Goal: Task Accomplishment & Management: Use online tool/utility

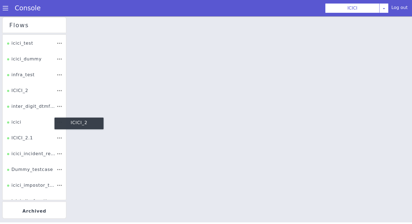
scroll to position [31, 0]
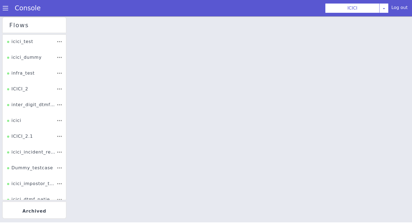
click at [28, 83] on li "infra_test" at bounding box center [34, 75] width 63 height 16
click at [26, 89] on div "ICICI_2" at bounding box center [17, 91] width 21 height 10
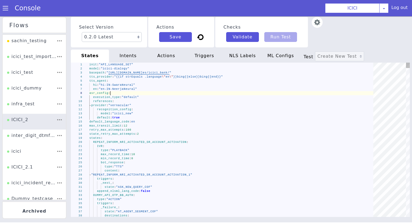
type textarea "init: "API_LANGUAGE_SET" model: "icici-dialogy" basepath: "https://s3.ap-south-…"
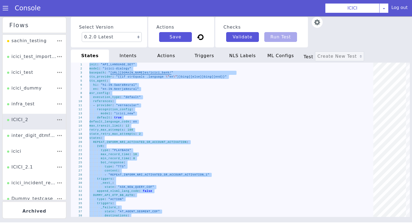
click at [136, 54] on div "intents" at bounding box center [128, 56] width 38 height 13
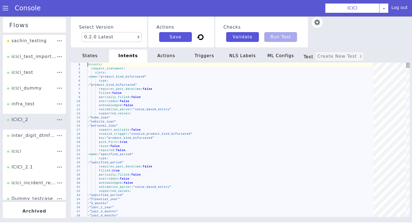
click at [137, 86] on span ""product_kind_bifurcated"" at bounding box center [113, 85] width 48 height 3
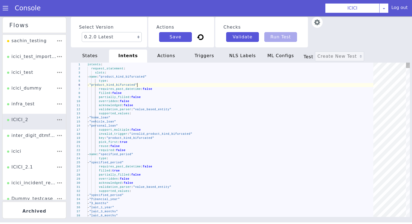
type textarea "intents: request_statement: slots: - name: "product_kind_bifurcated" type: - "p…"
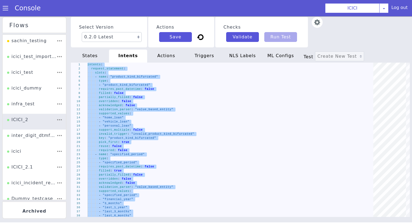
click at [173, 51] on div "actions" at bounding box center [166, 56] width 38 height 13
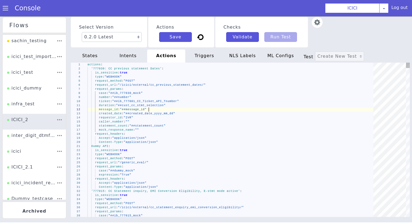
click at [151, 112] on div "message_id : "##message_id"" at bounding box center [233, 110] width 290 height 4
type textarea "actions: '777030: CC previous statement Dates': is_sensitive: true type: "WEBHO…"
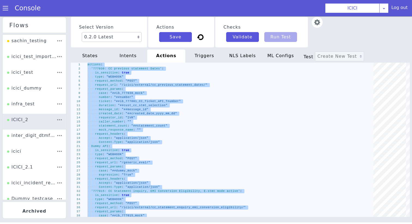
click at [206, 55] on div "triggers" at bounding box center [204, 56] width 38 height 13
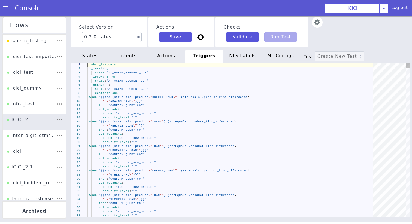
type textarea "global_triggers: _invalid_: state: "AT_AGENT_SEGMENT_COF" _iproxy_error_: state…"
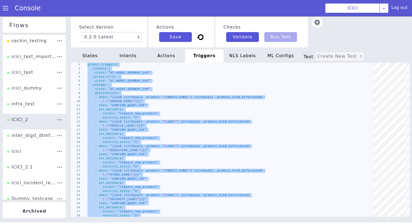
click at [239, 49] on div "Select Version 0.2.0 Latest 0.1.10 0.1.9 0.1.8 0.1.7 0.1.6 0.1.5 0.1.4 0.1.3 0.…" at bounding box center [240, 120] width 339 height 208
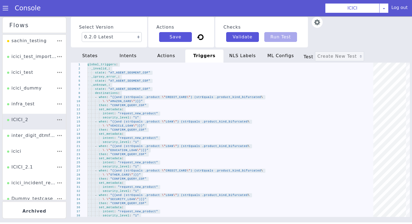
click at [240, 52] on div "NLS Labels" at bounding box center [243, 56] width 38 height 13
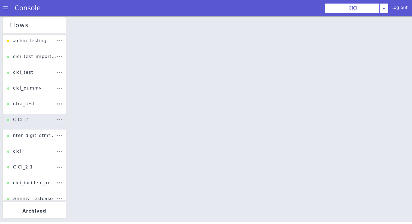
click at [215, 106] on div at bounding box center [241, 120] width 344 height 208
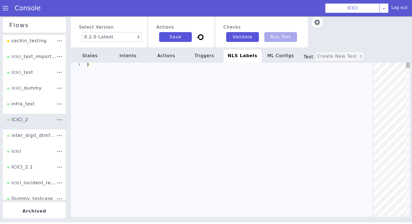
scroll to position [0, 49]
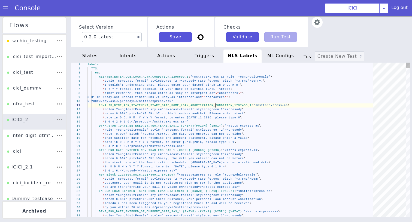
click at [215, 106] on div "1 2 3 4 5 6 7 8 9 10 11 12 13 14 15 16 17 18 19 20 21 22 23 24 25 26 27 28 29 3…" at bounding box center [239, 140] width 343 height 164
type textarea "labels: TTS: en: REENTER_ENTER_DOB_LOAN_AUTH_CONDITION_1298699_1: "<mstts:expre…"
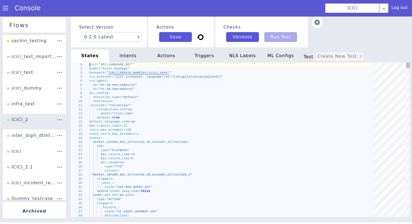
scroll to position [0, 19]
click at [142, 105] on div "- provider : "vernacular"" at bounding box center [235, 108] width 288 height 22
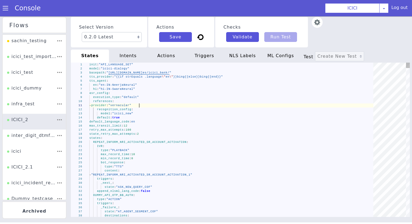
type textarea "init: "API_LANGUAGE_SET" model: "icici-dialogy" basepath: "https://s3.ap-south-…"
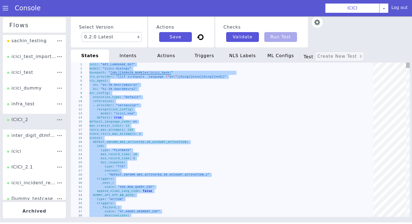
click at [131, 59] on div "intents" at bounding box center [132, 51] width 39 height 15
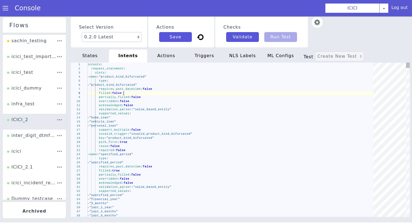
click at [136, 95] on div "filled : false" at bounding box center [233, 93] width 290 height 4
type textarea "intents: request_statement: slots: - name: "product_kind_bifurcated" type: - "p…"
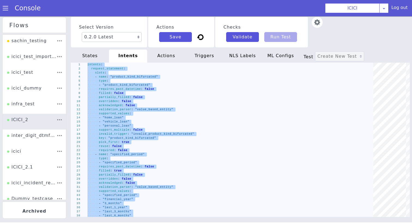
click at [175, 49] on div "Select Version 0.2.0 Latest 0.1.10 0.1.9 0.1.8 0.1.7 0.1.6 0.1.5 0.1.4 0.1.3 0.…" at bounding box center [240, 122] width 351 height 228
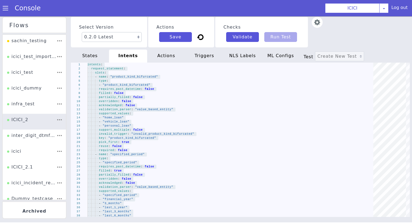
click at [171, 61] on div "actions" at bounding box center [172, 52] width 39 height 17
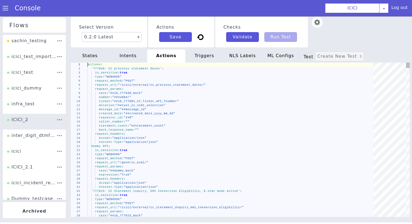
type textarea "actions: '777030: CC previous statement Dates': is_sensitive: true type: "WEBHO…"
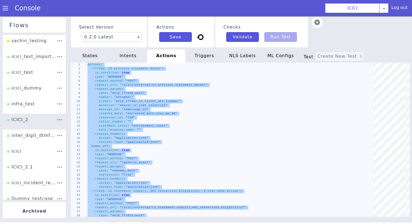
click at [214, 50] on div "triggers" at bounding box center [204, 56] width 38 height 13
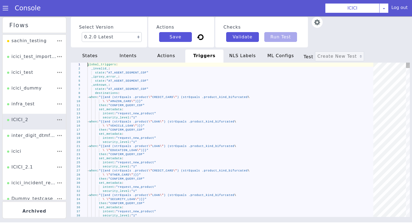
click at [211, 100] on div "\ \" AMAZON_CARD \" )}}"" at bounding box center [233, 102] width 290 height 4
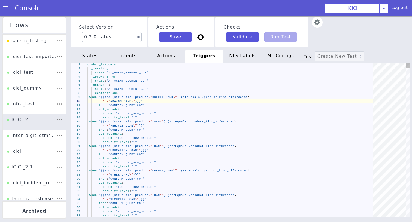
type textarea "global_triggers: _invalid_: state: "AT_AGENT_SEGMENT_COF" _iproxy_error_: state…"
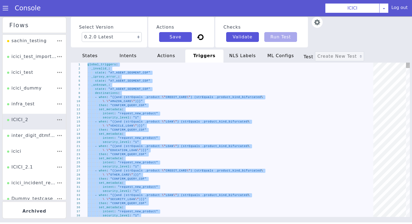
click at [243, 59] on div "NLS Labels" at bounding box center [248, 60] width 39 height 17
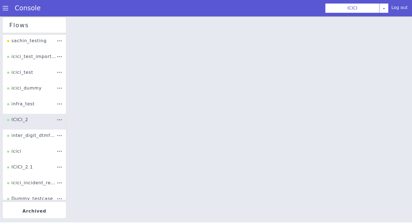
click at [231, 91] on div at bounding box center [198, 153] width 280 height 382
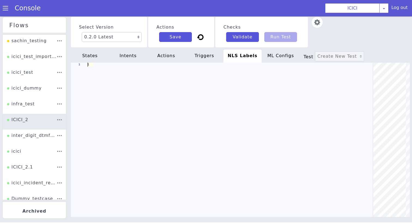
scroll to position [0, 49]
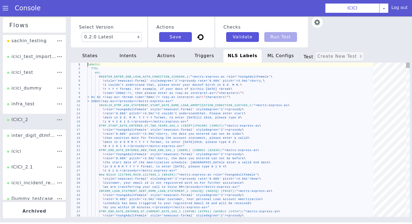
type textarea "labels: TTS: en: REENTER_ENTER_DOB_LOAN_AUTH_CONDITION_1298699_1: "<mstts:expre…"
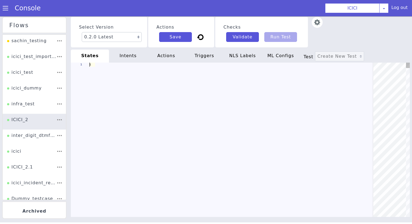
scroll to position [0, 0]
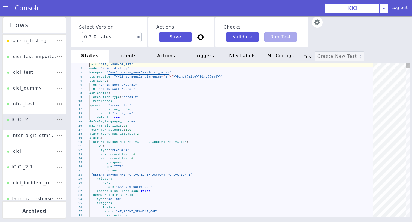
type textarea "init: "API_LANGUAGE_SET" model: "icici-dialogy" basepath: "https://s3.ap-south-…"
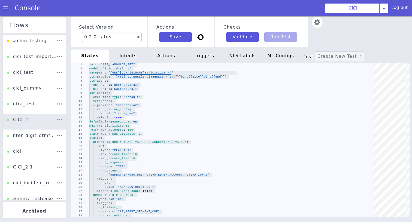
click at [134, 57] on div "intents" at bounding box center [132, 52] width 39 height 16
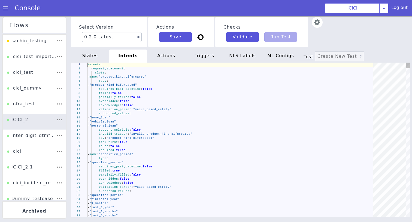
click at [144, 99] on div "partially_filled : false" at bounding box center [233, 98] width 290 height 12
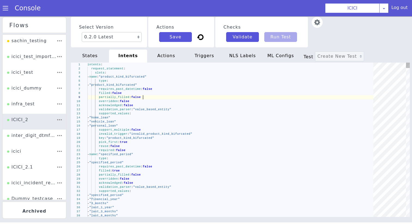
type textarea "intents: request_statement: slots: - name: "product_kind_bifurcated" type: - "p…"
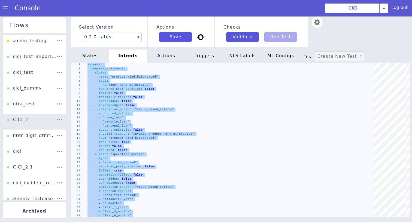
click at [170, 53] on div "actions" at bounding box center [166, 56] width 38 height 13
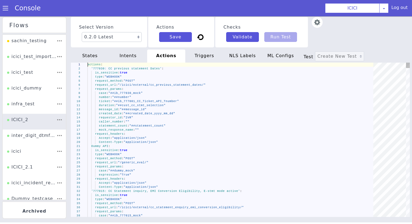
click at [170, 97] on div "number : "##number"" at bounding box center [233, 97] width 290 height 4
type textarea "actions: '777030: CC previous statement Dates': is_sensitive: true type: "WEBHO…"
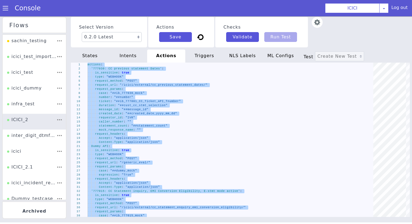
click at [215, 50] on div "triggers" at bounding box center [204, 56] width 38 height 13
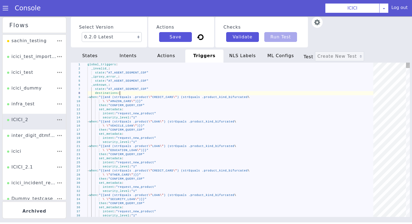
click at [203, 93] on div "destinations :" at bounding box center [233, 93] width 290 height 4
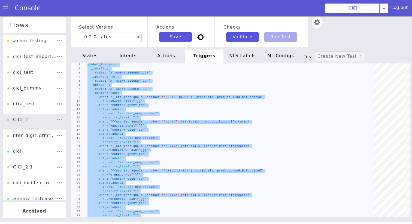
type textarea "global_triggers: _invalid_: state: "AT_AGENT_SEGMENT_COF" _iproxy_error_: state…"
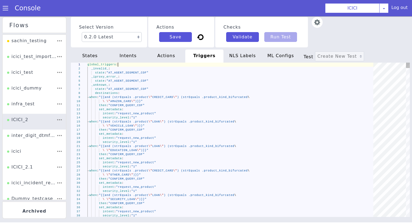
click at [248, 63] on div "global_triggers :" at bounding box center [240, 69] width 287 height 47
click at [248, 57] on div "NLS Labels" at bounding box center [246, 58] width 39 height 15
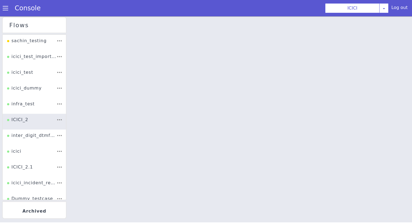
click at [227, 124] on div at bounding box center [241, 120] width 344 height 208
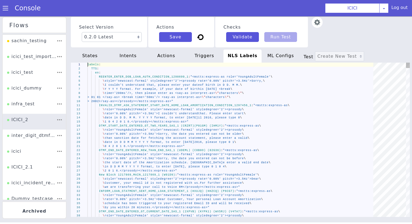
type textarea "labels: TTS: en: REENTER_ENTER_DOB_LOAN_AUTH_CONDITION_1298699_1: "<mstts:expre…"
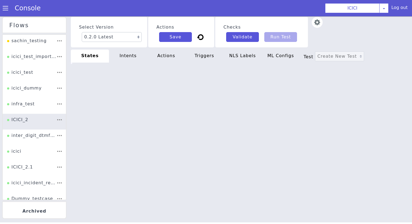
type textarea "init: "API_LANGUAGE_SET" model: "icici-dialogy" basepath: "[URL][DOMAIN_NAME]" …"
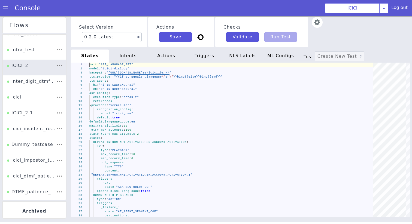
scroll to position [60, 0]
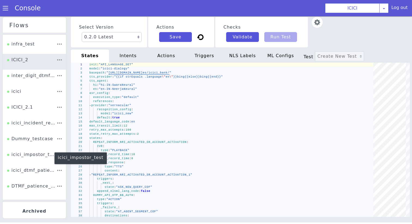
click at [34, 156] on div "icici_impostor_test" at bounding box center [31, 157] width 49 height 10
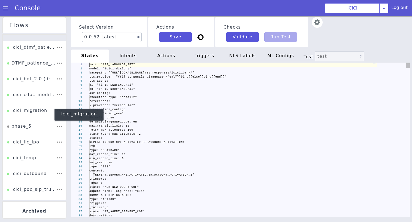
scroll to position [0, 19]
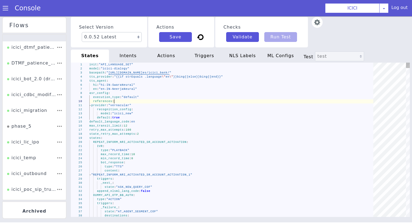
click at [161, 100] on div "references :" at bounding box center [233, 102] width 288 height 4
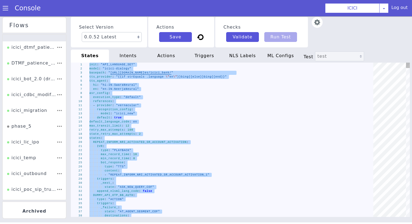
paste textarea "- "ib_931500_linkedacc_custid" - "ib_931500_linkedacc_accnum" - "ib_931500_link…"
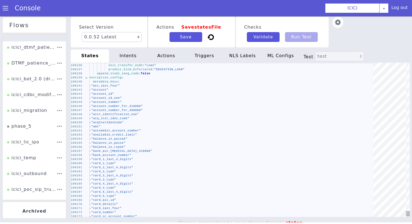
click at [87, 77] on div at bounding box center [86, 78] width 7 height 4
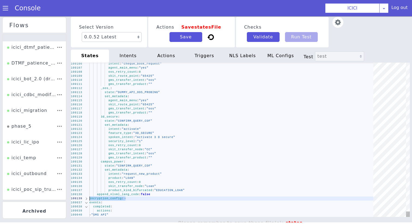
drag, startPoint x: 90, startPoint y: 203, endPoint x: 89, endPoint y: 200, distance: 3.2
click at [88, 198] on div "109106 109107 109108 109109 109110 109111 109112 109113 109114 109115 109116 10…" at bounding box center [239, 142] width 348 height 175
type textarea "state: "CONFIRM_QUERY_COF" set_metadata: intent: "request_new_product" product:…"
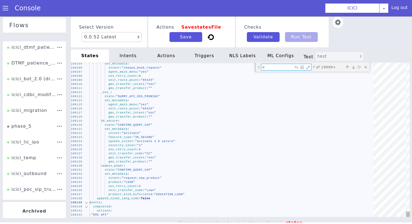
type textarea "en"
type textarea "init: "API_LANGUAGE_SET" model: "icici-dialogy" basepath: "[URL][DOMAIN_NAME]" …"
type textarea "enc"
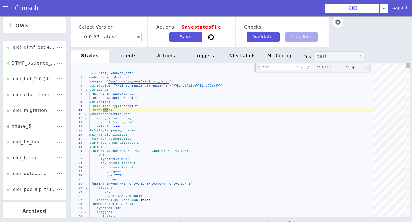
type textarea "state: "AT_AGENT_SEGMENT_COF" _success_: state: "SMS_NRI_INACTIVE_TO_ACTIVE_NRI…"
type textarea "encry"
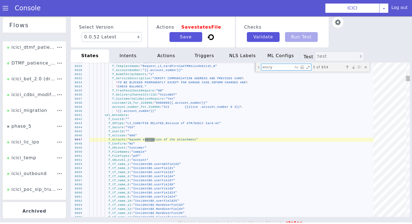
type textarea "gms_api_auth: "N" skit_route_point: "65039" _unknown_: state: "HANGUP_MAXIMUM_R…"
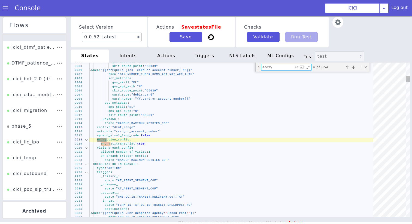
scroll to position [0, 0]
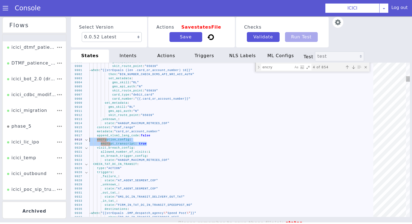
drag, startPoint x: 155, startPoint y: 143, endPoint x: 80, endPoint y: 141, distance: 74.4
click at [279, 67] on textarea "encry" at bounding box center [279, 69] width 32 height 7
paste textarea "encryption_config: encrypt_transcript: true"
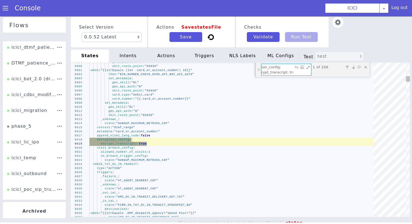
type textarea "encryption_config: encrypt_transcript: true"
click at [258, 68] on div "Toggle Replace mode" at bounding box center [259, 71] width 5 height 14
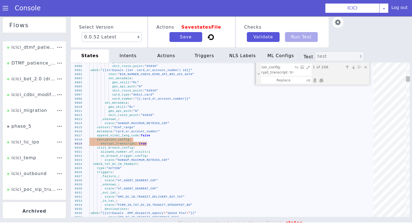
click at [323, 82] on div "Replace All (⌘Enter)" at bounding box center [321, 80] width 5 height 5
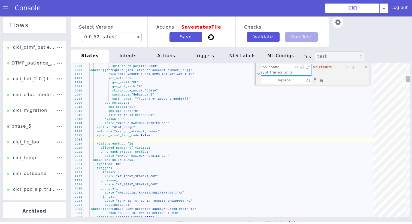
drag, startPoint x: 286, startPoint y: 68, endPoint x: 294, endPoint y: 74, distance: 9.9
click at [294, 74] on div "encryption_config: encrypt_transcript: true encryption_config: encrypt_transcri…" at bounding box center [292, 82] width 51 height 19
type textarea "encryption_config: encrypt_bot_response: true ENTER_LAST_4_DIGITS_ACCOUNT_AUTH:…"
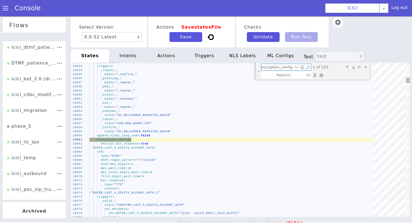
scroll to position [0, 0]
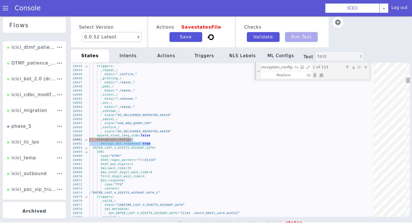
drag, startPoint x: 162, startPoint y: 143, endPoint x: 76, endPoint y: 140, distance: 86.5
click at [281, 68] on textarea "encryption_config:" at bounding box center [277, 67] width 32 height 6
paste textarea "encrypt_bot_response: true"
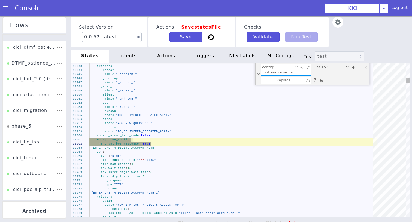
type textarea "encryption_config: encrypt_bot_response: true"
click at [321, 85] on div "Replace All (⌘Enter)" at bounding box center [324, 88] width 6 height 6
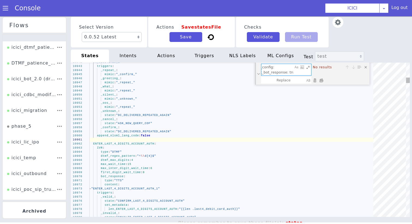
scroll to position [0, 0]
drag, startPoint x: 285, startPoint y: 67, endPoint x: 178, endPoint y: 67, distance: 107.1
click at [178, 67] on div "10942 10943 10944 10945 10946 10947 10948 10949 10950 10951 10952 10953 10954 1…" at bounding box center [237, 144] width 358 height 203
type textarea "encrypt_bot_response: true DTMF_INVALID_INFORM_DC_BALANCE_ASK_AMOUNT_IN_RUPEES_…"
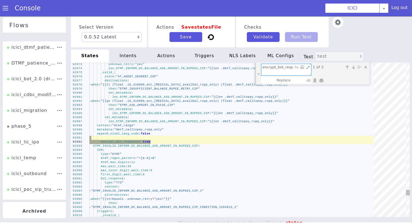
type textarea "encrypt_bot_response: true"
click at [324, 116] on div "Replace All (⌘Enter)" at bounding box center [327, 119] width 7 height 7
type textarea "DTMF_INVALID_INFORM_DC_BALANCE_ASK_AMOUNT_IN_RUPEES_C2P: IVR: type: "DTMF" dtmf…"
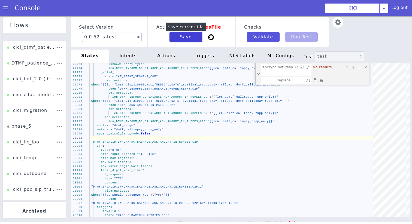
click at [191, 38] on button "Save" at bounding box center [186, 37] width 33 height 10
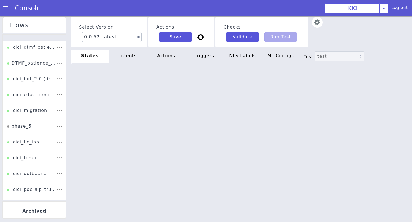
type textarea "DTMF_INVALID_INFORM_DC_BALANCE_ASK_AMOUNT_IN_RUPEES_C2P: IVR: type: "DTMF" dtmf…"
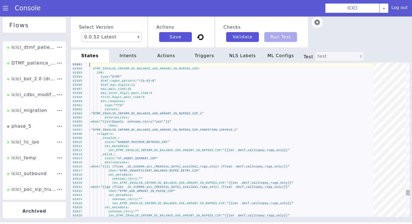
click at [135, 56] on div "intents" at bounding box center [128, 56] width 38 height 13
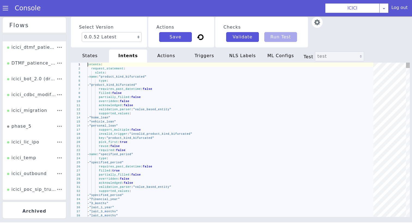
click at [155, 108] on span ""value_based_entity"" at bounding box center [152, 109] width 38 height 3
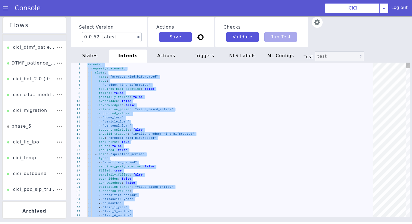
type textarea "security_level: "1" - when: "{{strEquals .product \"\"}}" then: "ASK_PRODUCT_KI…"
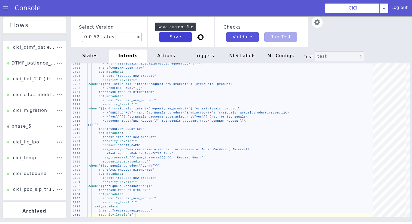
click at [180, 37] on button "Save" at bounding box center [175, 37] width 33 height 10
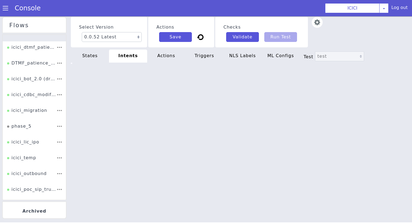
type textarea "security_level: "1" - when: "{{strEquals .product \"\"}}" then: "ASK_PRODUCT_KI…"
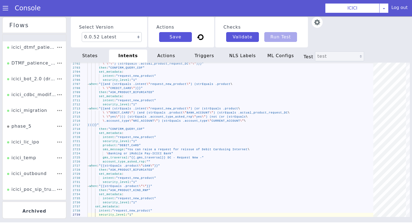
click at [165, 55] on div "actions" at bounding box center [172, 52] width 39 height 17
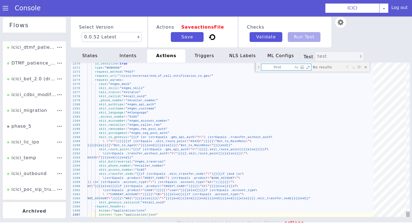
type textarea "actions: '777030: CC previous statement Dates': is_sensitive: true type: "WEBHO…"
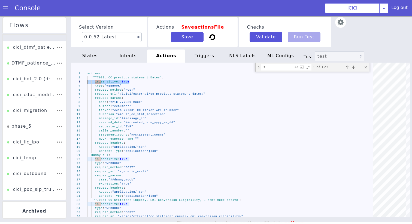
drag, startPoint x: 139, startPoint y: 83, endPoint x: 65, endPoint y: 83, distance: 73.6
click at [270, 69] on textarea "is_" at bounding box center [277, 67] width 32 height 6
paste textarea "is_sensitive: true"
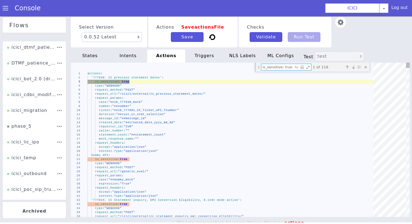
type textarea "is_sensitive: true"
click at [258, 68] on div "Toggle Replace mode" at bounding box center [258, 67] width 5 height 9
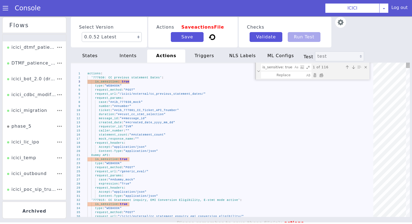
click at [324, 89] on div "Replace All (⌘Enter)" at bounding box center [327, 92] width 6 height 6
type textarea "actions: '777030: CC previous statement Dates': type: "WEBHOOK" request_method:…"
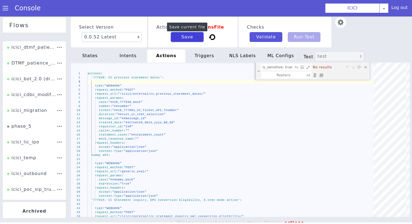
click at [191, 41] on button "Save" at bounding box center [204, 35] width 34 height 16
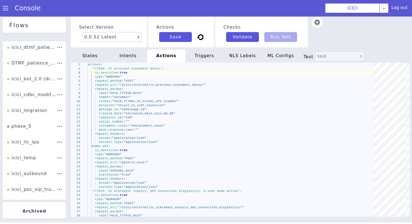
click at [199, 65] on div "actions :" at bounding box center [240, 69] width 287 height 47
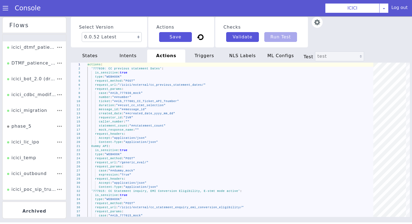
click at [204, 58] on div "triggers" at bounding box center [204, 56] width 38 height 13
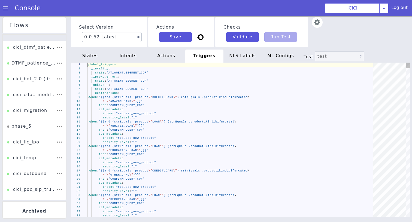
click at [186, 96] on div "- when : "{{and (strEquals .product \" CREDIT_CARD \" ) (strEquals .product_kin…" at bounding box center [234, 100] width 289 height 33
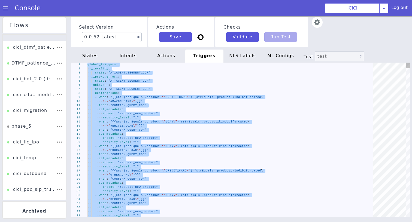
type textarea "intent: "request_new_product" security_level: "1""
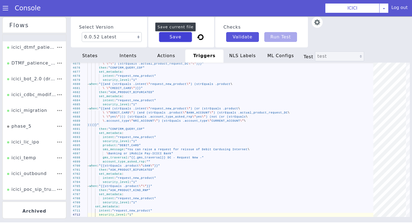
click at [179, 39] on button "Save" at bounding box center [188, 33] width 34 height 14
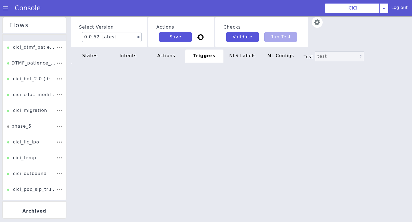
type textarea "intent: "request_new_product" security_level: "1""
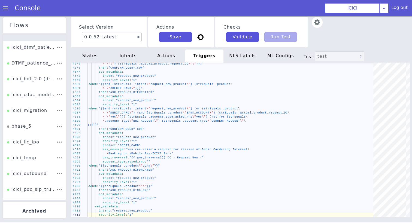
click at [232, 61] on div "NLS Labels" at bounding box center [244, 57] width 38 height 14
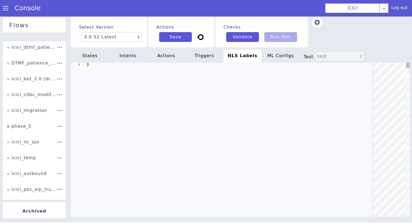
scroll to position [0, 49]
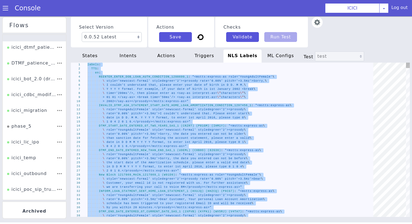
type textarea "\ styledegree='2'><prosody rate='2.00%' pitch='-3Hz'>ठीक है, NRI account के\ \ …"
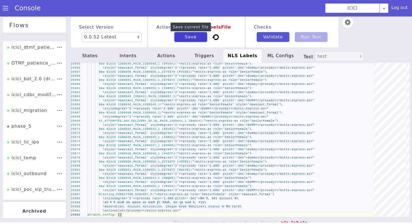
click at [195, 39] on button "Save" at bounding box center [190, 37] width 33 height 10
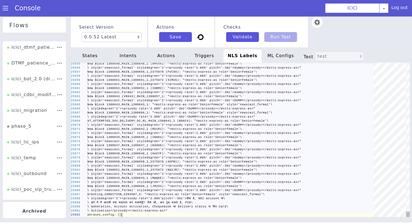
scroll to position [0, 34]
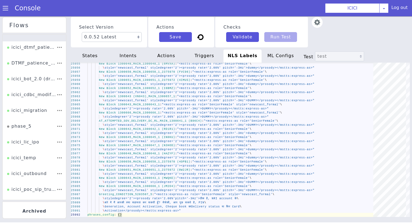
click at [6, 7] on span at bounding box center [5, 7] width 5 height 5
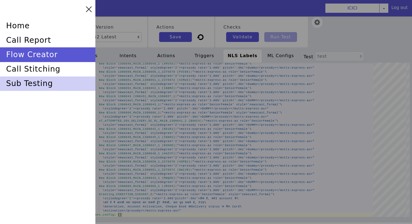
click at [26, 85] on div "sub testing" at bounding box center [47, 84] width 95 height 14
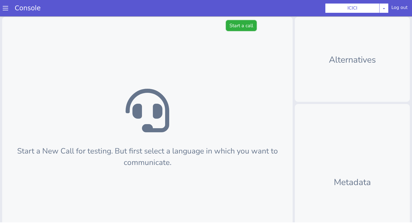
click at [234, 27] on button "Start a call" at bounding box center [241, 25] width 31 height 11
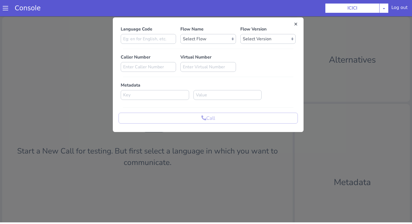
click at [177, 38] on div "Language Code" at bounding box center [149, 35] width 60 height 18
click at [173, 38] on input at bounding box center [148, 39] width 55 height 10
type input "en"
click at [205, 31] on p "Flow Name" at bounding box center [207, 29] width 55 height 7
click at [205, 39] on select "Select Flow sachin_testing icici_test_import_1 icici_test icici_dummy infra_tes…" at bounding box center [207, 39] width 55 height 10
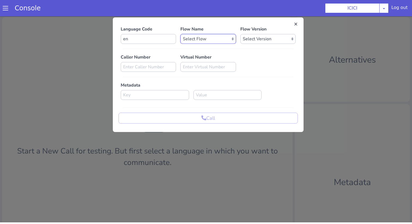
select select "b03a4faf-32c3-4c7e-b817-7f3662e43ade"
click at [251, 45] on div "Language Code en Flow Name Select Flow sachin_testing icici_test_import_1 icici…" at bounding box center [208, 75] width 179 height 98
click at [251, 41] on select "Select Version 0.0.52 0.0.51 0.0.50 0.0.49 0.0.48 0.0.47 0.0.46 0.0.45 0.0.44 0…" at bounding box center [267, 39] width 55 height 10
select select "0.0.52"
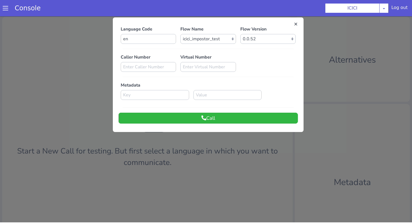
click at [238, 124] on div "Language Code en Flow Name Select Flow sachin_testing icici_test_import_1 icici…" at bounding box center [208, 74] width 191 height 109
click at [239, 111] on div "Language Code en Flow Name Select Flow sachin_testing icici_test_import_1 icici…" at bounding box center [208, 75] width 179 height 98
click at [239, 120] on button "Call" at bounding box center [208, 118] width 179 height 11
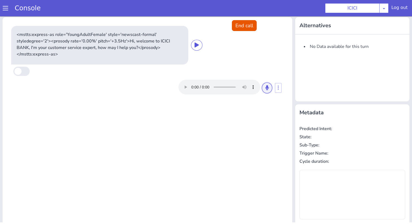
click at [270, 90] on button at bounding box center [267, 88] width 10 height 11
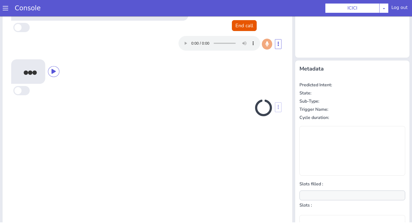
scroll to position [54, 0]
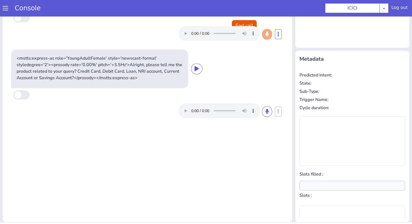
type input "null"
click at [268, 113] on icon at bounding box center [267, 111] width 3 height 5
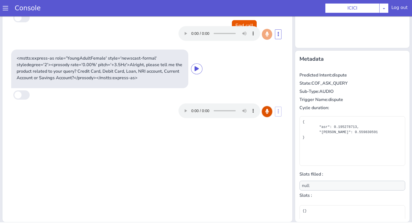
click at [268, 113] on icon at bounding box center [267, 111] width 3 height 5
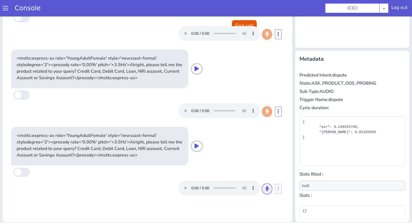
click at [266, 187] on icon at bounding box center [267, 188] width 3 height 5
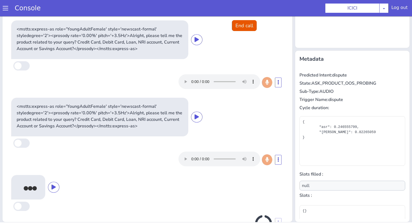
scroll to position [50, 0]
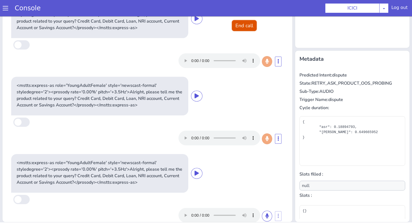
click at [246, 28] on button "End call" at bounding box center [244, 25] width 25 height 11
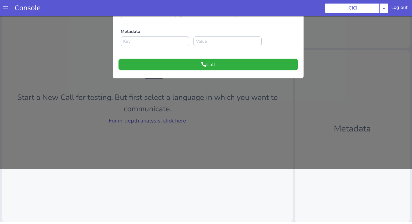
click at [223, 67] on button "Call" at bounding box center [208, 64] width 179 height 11
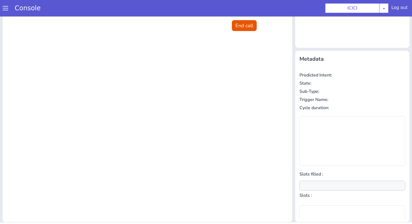
scroll to position [0, 0]
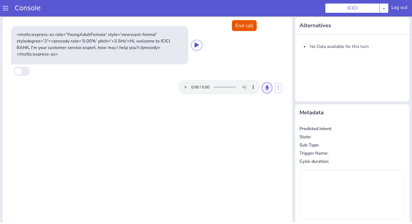
click at [269, 87] on button at bounding box center [267, 88] width 10 height 11
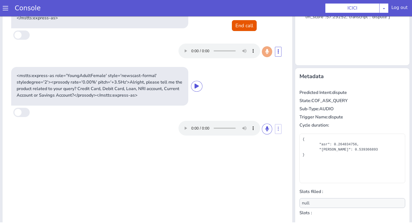
scroll to position [29, 0]
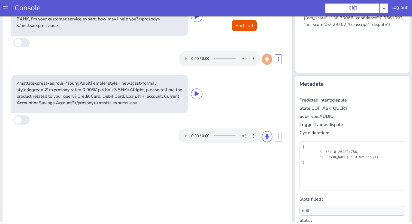
click at [269, 140] on button at bounding box center [267, 136] width 10 height 11
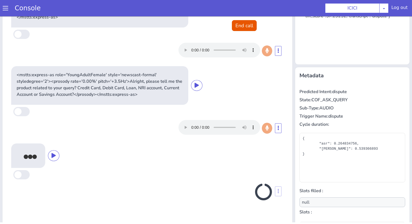
scroll to position [54, 0]
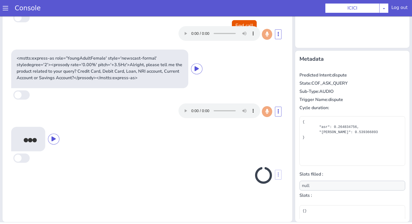
type input "product"
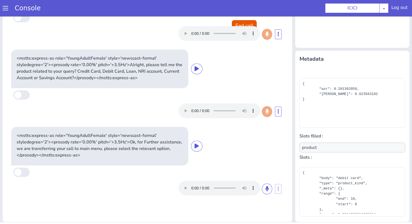
scroll to position [49, 0]
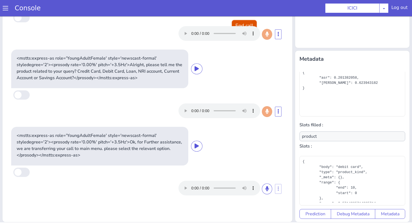
click at [250, 25] on button "End call" at bounding box center [244, 25] width 25 height 11
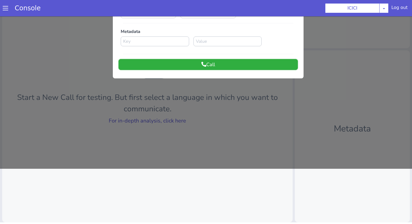
click at [248, 59] on button "Call" at bounding box center [208, 64] width 179 height 11
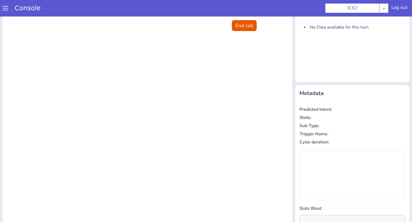
scroll to position [0, 0]
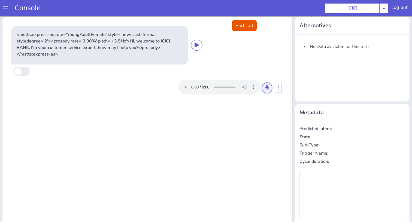
click at [269, 86] on button at bounding box center [267, 88] width 10 height 11
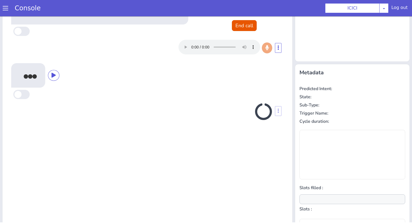
scroll to position [54, 0]
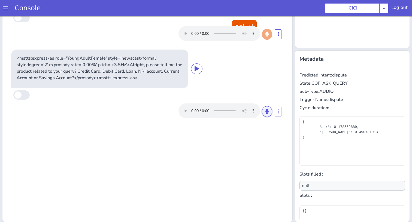
click at [268, 110] on icon at bounding box center [267, 111] width 3 height 5
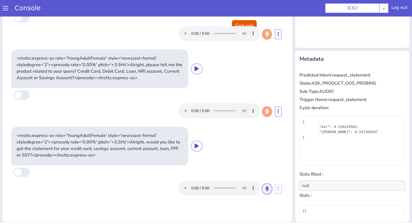
click at [265, 190] on button at bounding box center [267, 189] width 10 height 11
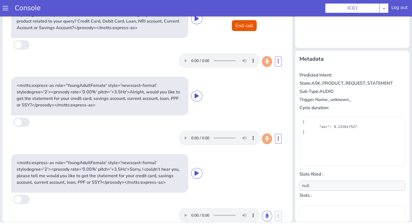
scroll to position [62, 0]
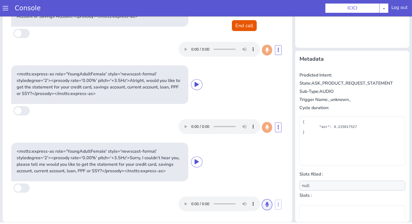
click at [269, 205] on button at bounding box center [267, 205] width 10 height 11
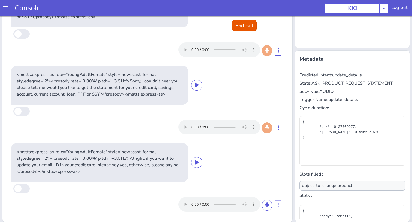
scroll to position [139, 0]
click at [269, 204] on icon at bounding box center [267, 204] width 3 height 5
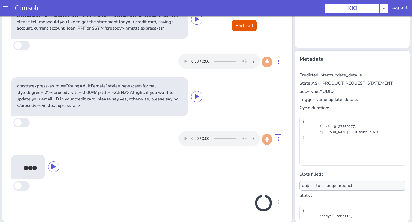
scroll to position [205, 0]
type input "null"
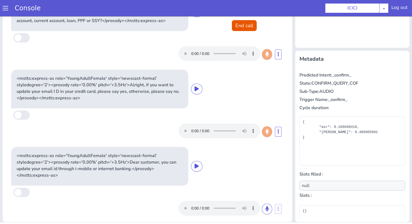
scroll to position [216, 0]
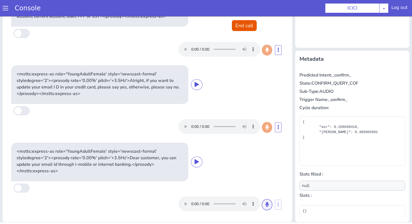
click at [266, 208] on button at bounding box center [267, 205] width 10 height 11
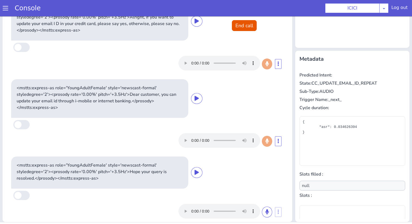
scroll to position [282, 0]
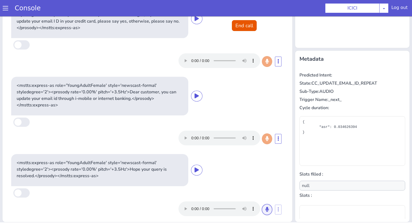
click at [266, 209] on icon at bounding box center [267, 209] width 3 height 5
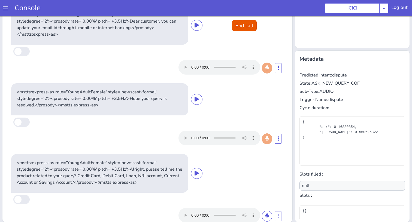
scroll to position [365, 0]
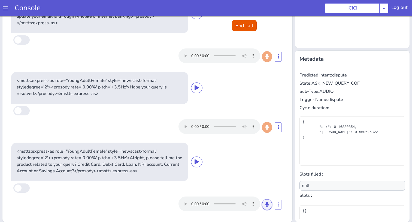
click at [266, 206] on icon at bounding box center [267, 204] width 3 height 5
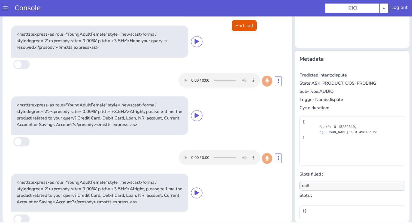
scroll to position [442, 0]
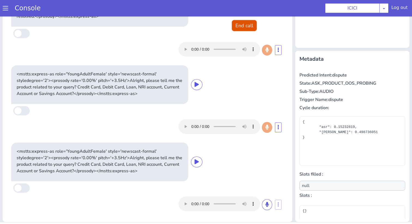
click at [246, 24] on button "End call" at bounding box center [244, 25] width 25 height 11
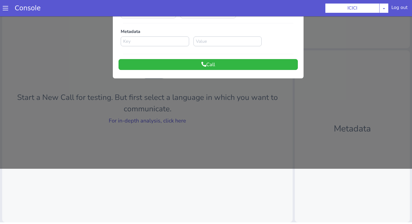
click at [203, 70] on div "Language Code en Flow Name Select Flow sachin_testing icici_test_import_1 icici…" at bounding box center [208, 20] width 191 height 109
click at [203, 69] on button "Call" at bounding box center [208, 64] width 179 height 11
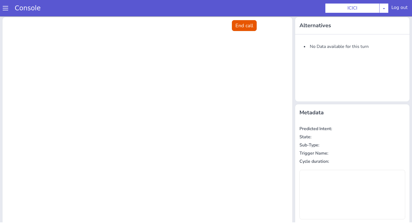
scroll to position [0, 0]
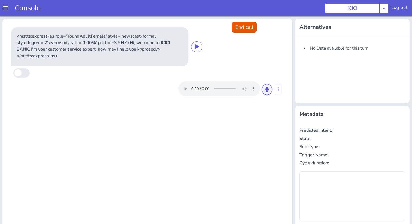
click at [266, 87] on icon at bounding box center [267, 89] width 3 height 5
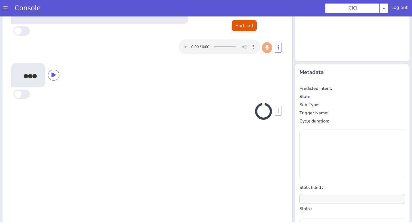
scroll to position [54, 0]
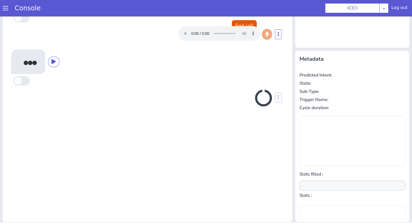
type input "null"
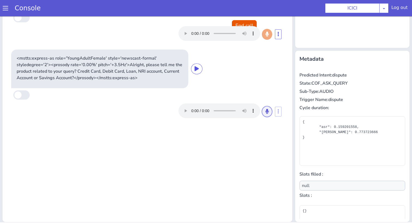
click at [265, 110] on button at bounding box center [267, 111] width 10 height 11
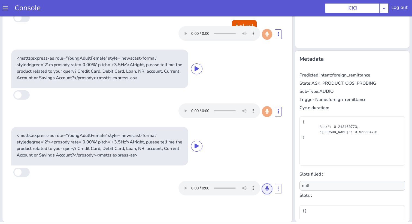
click at [267, 186] on button at bounding box center [267, 189] width 10 height 11
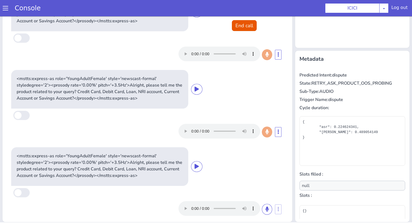
scroll to position [62, 0]
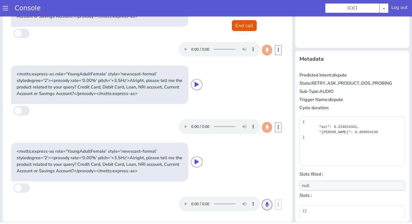
click at [268, 201] on button at bounding box center [267, 205] width 10 height 11
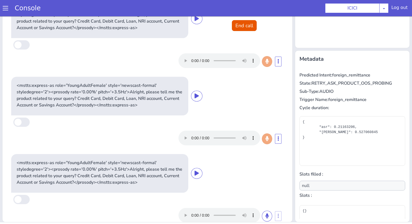
scroll to position [0, 0]
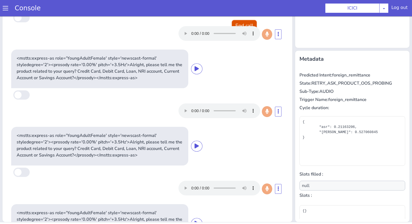
click at [246, 21] on button "End call" at bounding box center [244, 25] width 25 height 11
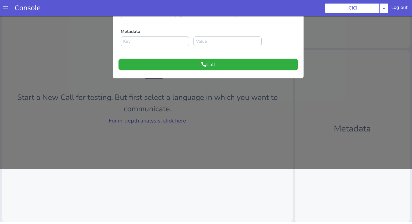
click at [202, 62] on icon at bounding box center [203, 64] width 5 height 5
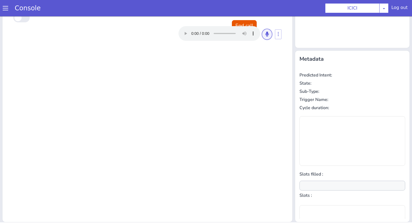
click at [267, 35] on icon at bounding box center [267, 34] width 3 height 5
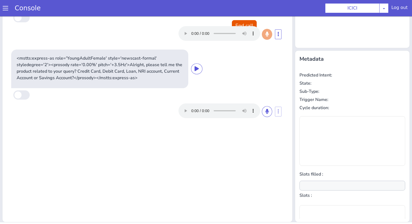
type input "null"
click at [266, 109] on icon at bounding box center [267, 111] width 3 height 5
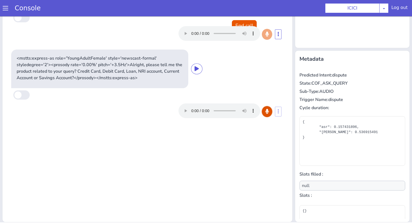
click at [266, 109] on icon at bounding box center [267, 111] width 3 height 5
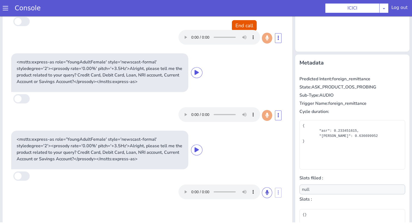
scroll to position [54, 0]
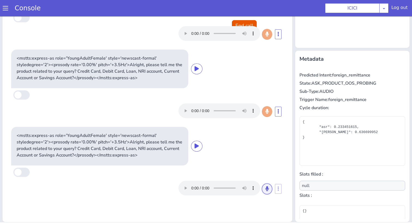
click at [266, 190] on icon at bounding box center [267, 188] width 3 height 5
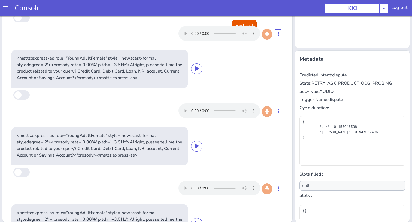
scroll to position [62, 0]
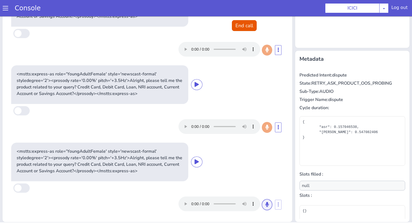
click at [266, 206] on icon at bounding box center [267, 204] width 3 height 5
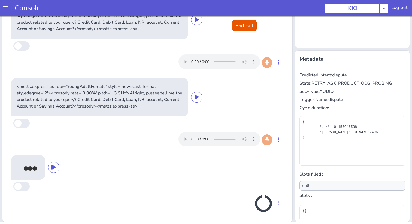
scroll to position [128, 0]
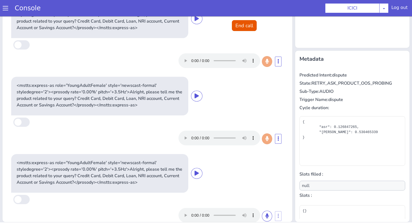
click at [266, 206] on div at bounding box center [147, 215] width 273 height 19
click at [266, 213] on button at bounding box center [267, 216] width 10 height 11
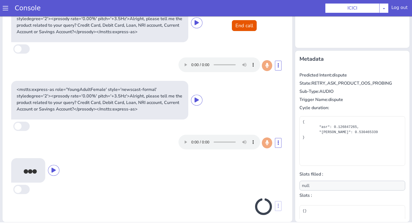
scroll to position [205, 0]
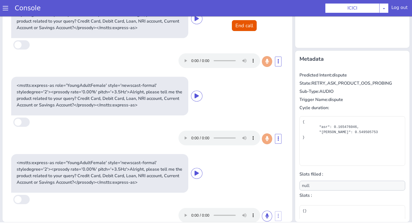
click at [3, 13] on div "Console" at bounding box center [25, 8] width 50 height 15
click at [7, 7] on span at bounding box center [5, 7] width 5 height 5
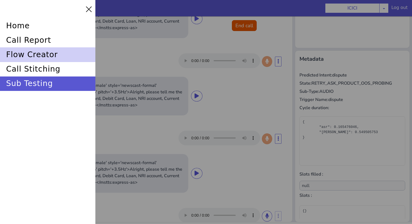
click at [23, 57] on div "flow creator" at bounding box center [47, 54] width 95 height 14
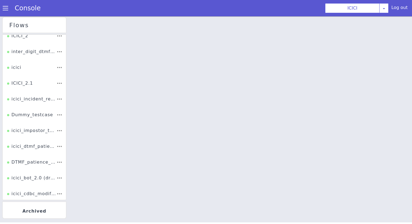
scroll to position [85, 0]
click at [28, 133] on div "icici_impostor_test" at bounding box center [32, 127] width 50 height 12
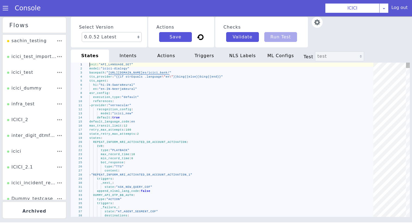
click at [178, 85] on div "hi : "hi-IN-SwaraNeural"" at bounding box center [233, 85] width 288 height 4
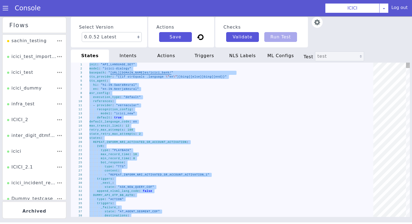
paste textarea "- "ib_931500_linkedacc_custid" - "ib_931500_linkedacc_accnum" - "ib_931500_link…"
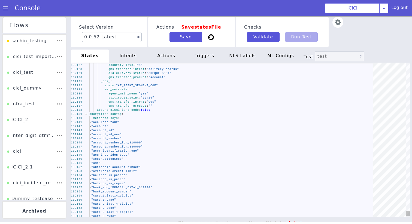
click at [86, 109] on div at bounding box center [86, 107] width 7 height 5
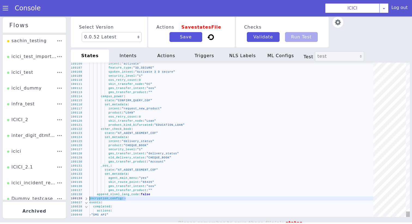
click at [88, 199] on div "109106 109107 109108 109109 109110 109111 109112 109113 109114 109115 109116 10…" at bounding box center [240, 140] width 339 height 155
type textarea "_oos_: state: "AT_AGENT_SEGMENT_COF" set_metadata: agent_main_menu: "yes" skit_…"
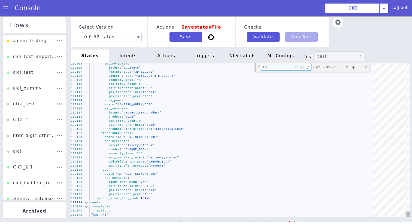
type textarea "enc"
type textarea "init: "API_LANGUAGE_SET" model: "icici-dialogy" basepath: "[URL][DOMAIN_NAME]" …"
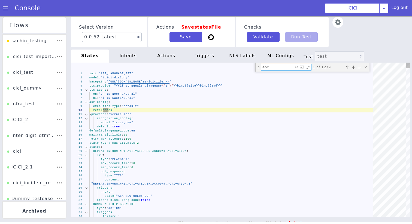
type textarea "encr"
type textarea "state: "AT_AGENT_SEGMENT_COF" _success_: state: "SMS_NRI_INACTIVE_TO_ACTIVE_NRI…"
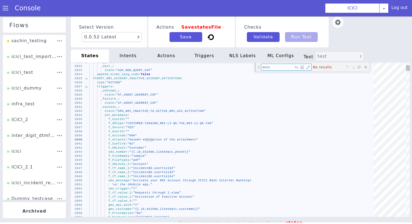
type textarea "encr"
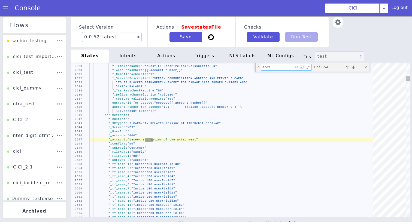
type textarea "gms_api_auth: "N" skit_route_point: "65039" _unknown_: state: "HANGUP_MAXIMUM_R…"
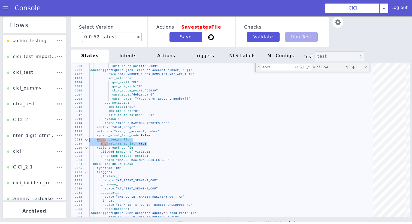
drag, startPoint x: 153, startPoint y: 143, endPoint x: 67, endPoint y: 141, distance: 86.2
click at [280, 74] on div "encr encr 4 of 854" at bounding box center [321, 90] width 114 height 32
click at [279, 69] on textarea "encr" at bounding box center [277, 67] width 32 height 6
paste textarea "encryption_config: encrypt_transcript: true"
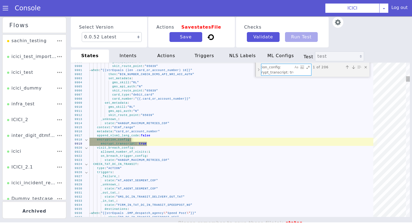
type textarea "encryption_config: encrypt_transcript: true"
click at [260, 70] on div "Toggle Replace mode" at bounding box center [258, 70] width 5 height 14
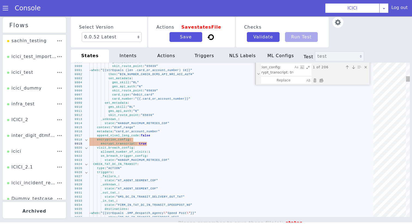
click at [324, 79] on div "Replace All (⌘Enter)" at bounding box center [321, 80] width 5 height 5
type textarea "gms_api_auth: "N" skit_route_point: "65039" _unknown_: state: "HANGUP_MAXIMUM_R…"
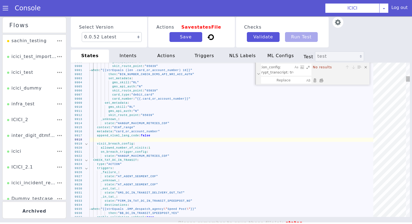
click at [320, 80] on div "Replace All (⌘Enter)" at bounding box center [321, 80] width 5 height 5
drag, startPoint x: 288, startPoint y: 67, endPoint x: 231, endPoint y: 67, distance: 56.4
click at [231, 67] on div "9899 9900 9901 9902 9903 9904 9905 9906 9907 9908 9909 9910 9911 9912 9913 9914…" at bounding box center [240, 140] width 339 height 155
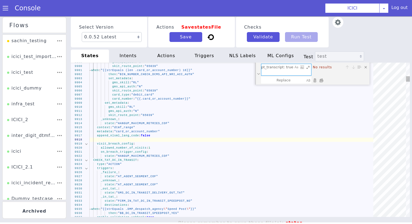
drag, startPoint x: 284, startPoint y: 71, endPoint x: 306, endPoint y: 71, distance: 22.1
click at [306, 71] on div "encrypt_transcript: true encrypt_transcript: true" at bounding box center [286, 69] width 50 height 11
type textarea "encrypt_t"
click at [289, 70] on textarea "encrypt_t" at bounding box center [277, 69] width 32 height 11
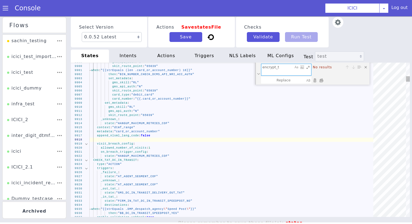
type textarea "encryption_config: encrypt_bot_response: true ENTER_LAST_4_DIGITS_ACCOUNT_AUTH:…"
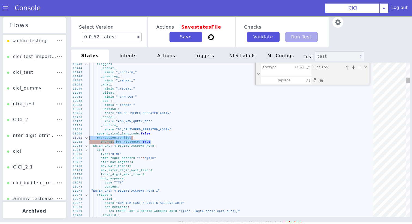
drag, startPoint x: 154, startPoint y: 142, endPoint x: 84, endPoint y: 140, distance: 70.1
click at [274, 73] on textarea "encrypt" at bounding box center [283, 81] width 33 height 16
paste textarea "encryption_config: encrypt_bot_response: true"
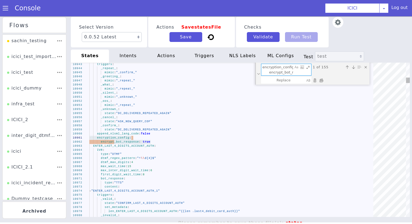
scroll to position [0, 21]
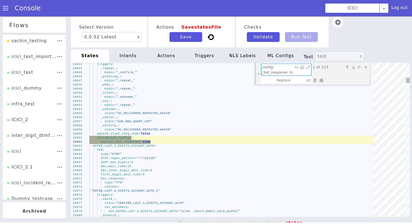
type textarea "encryption_config: encrypt_bot_response: true"
click at [320, 81] on div "Replace All (⌘Enter)" at bounding box center [323, 84] width 6 height 6
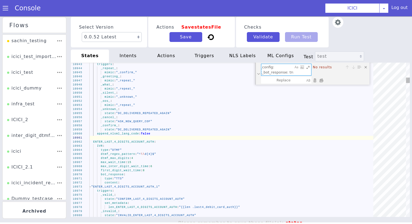
scroll to position [0, 0]
drag, startPoint x: 284, startPoint y: 69, endPoint x: 161, endPoint y: 69, distance: 123.0
click at [161, 69] on div "10943 10944 10945 10946 10947 10948 10949 10950 10951 10952 10953 10954 10955 1…" at bounding box center [240, 140] width 339 height 155
type textarea "encrypt_bot_response: true DTMF_INVALID_INFORM_DC_BALANCE_ASK_AMOUNT_IN_RUPEES_…"
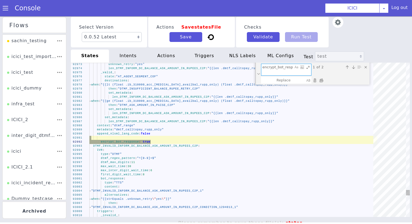
type textarea "encrypt_bot_response: true"
click at [324, 108] on div "Replace All (⌘Enter)" at bounding box center [327, 111] width 7 height 7
type textarea "DTMF_INVALID_INFORM_DC_BALANCE_ASK_AMOUNT_IN_RUPEES_C2P: IVR: type: "DTMF" dtmf…"
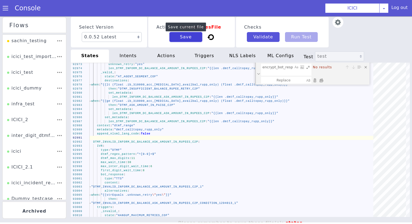
click at [192, 40] on button "Save" at bounding box center [186, 37] width 33 height 10
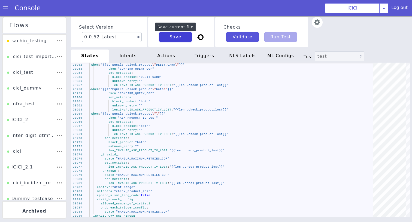
click at [177, 40] on button "Save" at bounding box center [193, 33] width 34 height 16
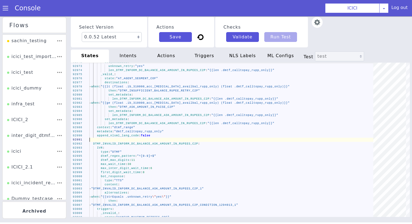
click at [140, 59] on div "intents" at bounding box center [128, 56] width 38 height 13
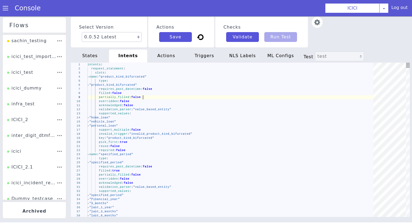
click at [144, 97] on div "partially_filled : false" at bounding box center [240, 112] width 258 height 139
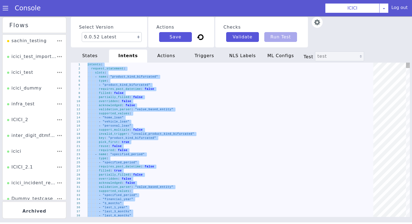
type textarea "security_level: "1" - when: "{{strEquals .product \"\"}}" then: "ASK_PRODUCT_KI…"
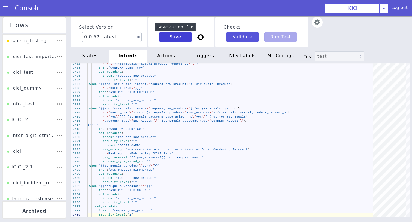
click at [172, 36] on button "Save" at bounding box center [175, 37] width 33 height 10
click at [169, 55] on div "actions" at bounding box center [166, 56] width 38 height 13
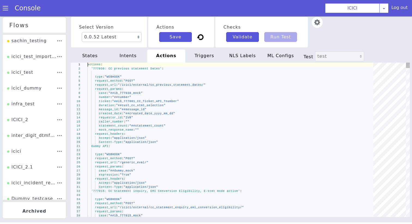
click at [161, 96] on div "number : "##number"" at bounding box center [233, 97] width 290 height 4
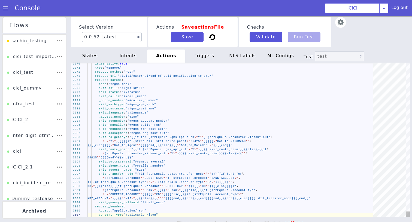
type textarea "actions: '777030: CC previous statement Dates': is_sensitive: true type: "WEBHO…"
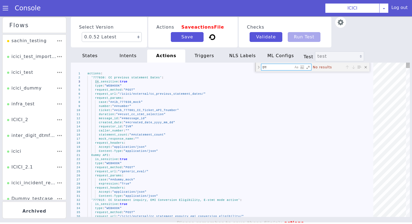
type textarea "इ"
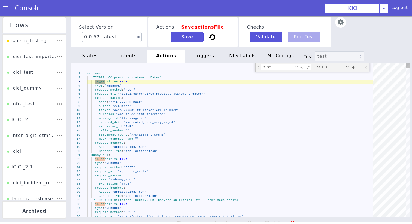
scroll to position [0, 0]
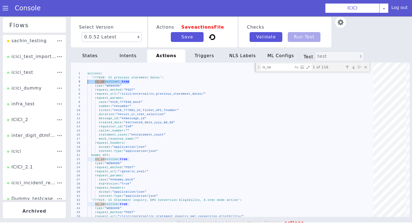
drag, startPoint x: 134, startPoint y: 82, endPoint x: 45, endPoint y: 82, distance: 88.6
click at [284, 68] on textarea "is_se" at bounding box center [279, 69] width 32 height 7
paste textarea "is_sensitive: tru"
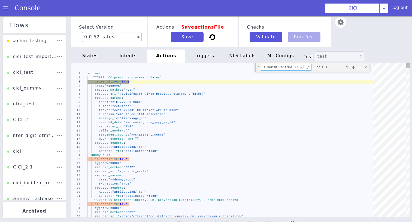
scroll to position [0, 1]
type textarea "is_sensitive: true"
click at [259, 68] on div "Toggle Replace mode" at bounding box center [261, 70] width 5 height 9
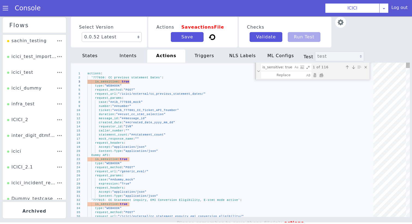
click at [324, 77] on div at bounding box center [314, 75] width 107 height 7
click at [324, 77] on div "Replace All (⌘Enter)" at bounding box center [321, 75] width 5 height 5
type textarea "actions: '777030: CC previous statement Dates': type: "WEBHOOK" request_method:…"
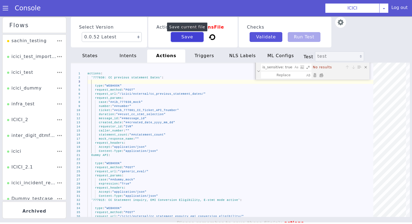
click at [196, 38] on button "Save" at bounding box center [192, 36] width 33 height 12
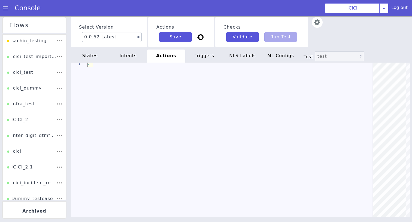
scroll to position [0, 0]
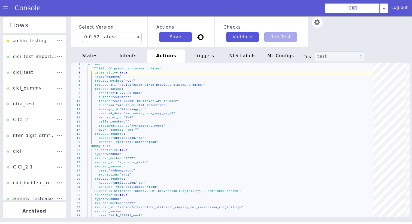
click at [208, 56] on div "triggers" at bounding box center [204, 56] width 38 height 13
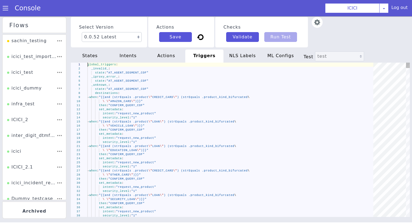
drag, startPoint x: 208, startPoint y: 56, endPoint x: 194, endPoint y: 97, distance: 43.8
click at [194, 97] on span ") (strEquals .product_kind_bifurcated" at bounding box center [212, 97] width 71 height 3
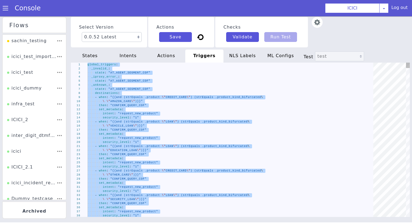
type textarea "intent: "request_new_product" security_level: "1""
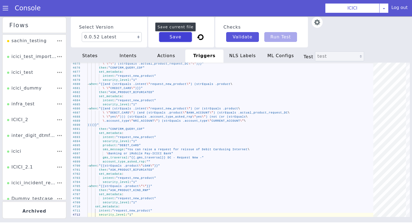
click at [189, 40] on button "Save" at bounding box center [175, 37] width 33 height 10
click at [92, 56] on div "states" at bounding box center [90, 56] width 38 height 13
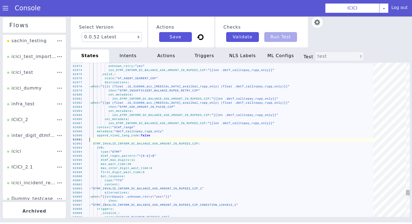
scroll to position [0, 0]
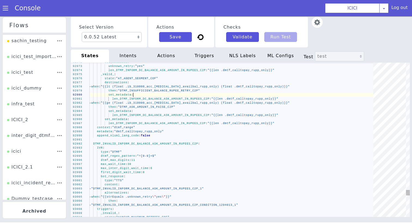
click at [133, 96] on div "92972 92973 92974 92975 92976 92977 92978 92979 92980 92981 92982 92983 92984 9…" at bounding box center [240, 140] width 339 height 155
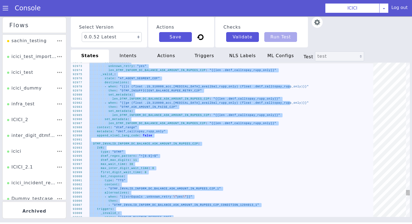
paste textarea "- "ib_931500_linkedacc_custid" - "ib_931500_linkedacc_accnum" - "ib_931500_link…"
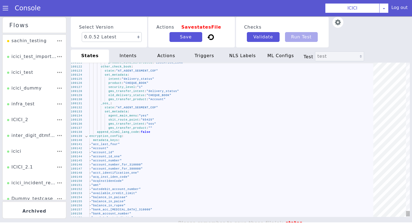
click at [86, 137] on div at bounding box center [86, 136] width 7 height 4
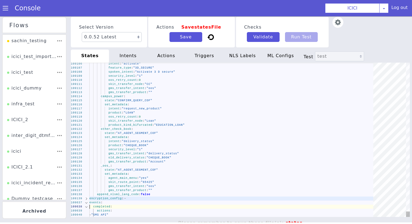
click at [90, 205] on div "completed :" at bounding box center [233, 207] width 288 height 4
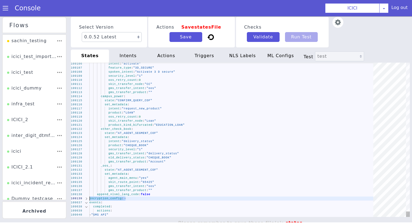
drag, startPoint x: 90, startPoint y: 204, endPoint x: 89, endPoint y: 200, distance: 4.4
click at [89, 198] on div "109106 109107 109108 109109 109110 109111 109112 109113 109114 109115 109116 10…" at bounding box center [242, 138] width 348 height 174
type textarea "_oos_: state: "AT_AGENT_SEGMENT_COF" set_metadata: agent_main_menu: "yes" skit_…"
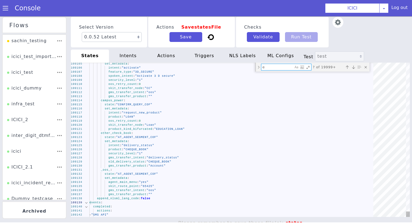
type textarea "en"
type textarea "init: "API_LANGUAGE_SET" model: "icici-dialogy" basepath: "https://s3.ap-south-…"
type textarea "enc"
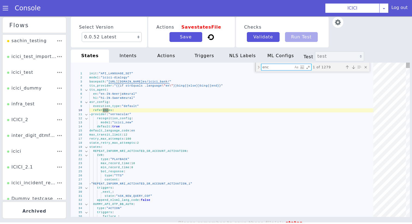
type textarea "state: "AT_AGENT_SEGMENT_COF" _success_: state: "SMS_NRI_INACTIVE_TO_ACTIVE_NRI…"
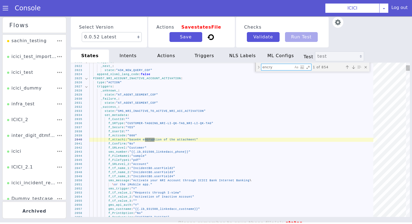
type textarea "encryp"
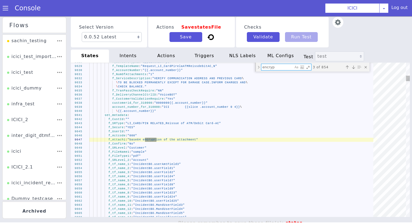
type textarea "gms_api_auth: "N" skit_route_point: "65039" _unknown_: state: "HANGUP_MAXIMUM_R…"
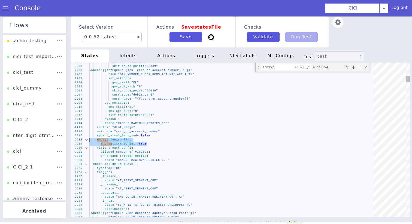
drag, startPoint x: 150, startPoint y: 146, endPoint x: 75, endPoint y: 141, distance: 75.1
click at [276, 66] on textarea "encryp" at bounding box center [279, 69] width 32 height 7
paste textarea "encryption_config: encrypt_transcript: true"
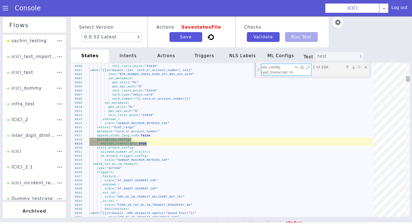
type textarea "encryption_config: encrypt_transcript: true"
click at [258, 68] on div "Toggle Replace mode" at bounding box center [258, 70] width 5 height 14
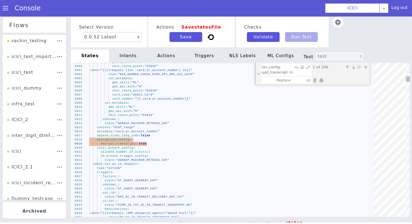
click at [324, 80] on div at bounding box center [314, 80] width 107 height 7
click at [324, 116] on div "Replace All (⌘Enter)" at bounding box center [327, 119] width 7 height 7
type textarea "gms_api_auth: "N" skit_route_point: "65039" _unknown_: state: "HANGUP_MAXIMUM_R…"
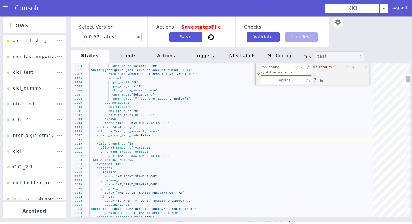
drag, startPoint x: 287, startPoint y: 71, endPoint x: 309, endPoint y: 71, distance: 22.1
click at [308, 71] on div "encryption_config: encrypt_transcript: true encryption_config: encrypt_transcri…" at bounding box center [286, 69] width 50 height 11
type textarea "encryption_config: encrypt_transcript:"
drag, startPoint x: 273, startPoint y: 74, endPoint x: 306, endPoint y: 74, distance: 32.4
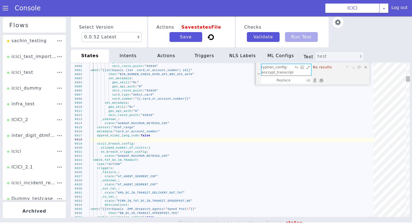
click at [305, 80] on div "encryption_config: encrypt_transcript: encryption_config: encrypt_transcript:" at bounding box center [296, 92] width 51 height 24
type textarea "encryption_config: encrypt_bot_response: true ENTER_LAST_4_DIGITS_ACCOUNT_AUTH:…"
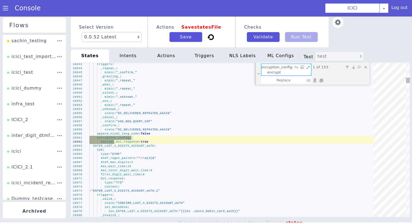
scroll to position [0, 4]
type textarea "encryption_config: encrypt"
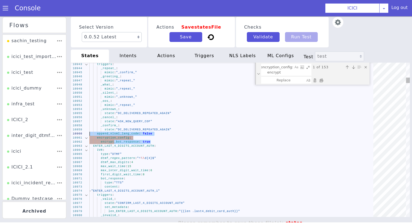
drag, startPoint x: 157, startPoint y: 141, endPoint x: 77, endPoint y: 134, distance: 79.9
type textarea "encryption_config: encrypt_bot_response: true ENTER_LAST_4_DIGITS_ACCOUNT_AUTH:…"
drag, startPoint x: 155, startPoint y: 141, endPoint x: 76, endPoint y: 139, distance: 78.8
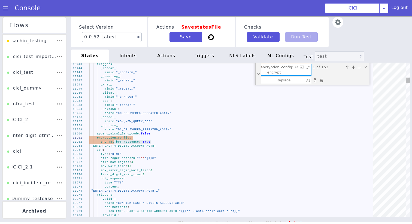
click at [292, 68] on textarea "encryption_config: encrypt" at bounding box center [280, 74] width 32 height 13
paste textarea "_bot_response: true"
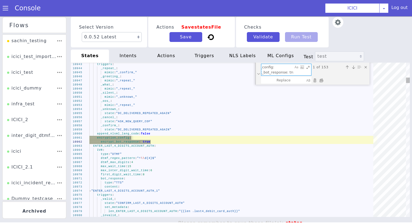
type textarea "encryption_config: encrypt_bot_response: true"
click at [324, 116] on div "Replace All (⌘Enter)" at bounding box center [327, 119] width 7 height 7
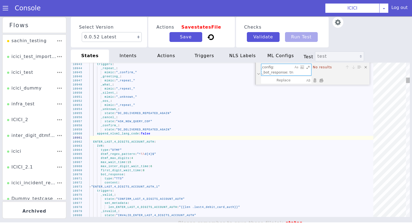
scroll to position [0, 0]
drag, startPoint x: 277, startPoint y: 67, endPoint x: 188, endPoint y: 66, distance: 89.7
click at [188, 66] on div "10943 10944 10945 10946 10947 10948 10949 10950 10951 10952 10953 10954 10955 1…" at bounding box center [240, 140] width 339 height 155
type textarea "encrypt_bot_response: true DTMF_INVALID_INFORM_DC_BALANCE_ASK_AMOUNT_IN_RUPEES_…"
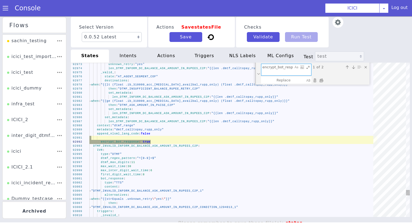
type textarea "encrypt_bot_response: true"
click at [320, 80] on div "Replace All (⌘Enter)" at bounding box center [321, 80] width 5 height 5
type textarea "DTMF_INVALID_INFORM_DC_BALANCE_ASK_AMOUNT_IN_RUPEES_C2P: IVR: type: "DTMF" dtmf…"
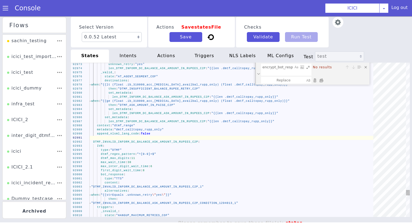
click at [279, 68] on textarea "encrypt_bot_response: true" at bounding box center [277, 69] width 32 height 11
type textarea "e"
type textarea "ENTER_LAST_4_DIGITS_ACCOUNT_AUTH: IVR: type: "DTMF" dtmf_regex_pattern: "^\\d{4…"
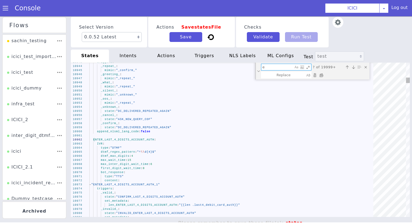
type textarea "en"
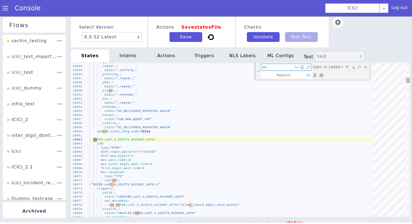
type textarea "number: "00000000{{.account_number}}" period: "Current" content: "Account" date…"
type textarea "enc"
type textarea "_success_: state: "API_FCRM_F00002_CCBCC" set_metadata: f_CustId: "" f_SRType: …"
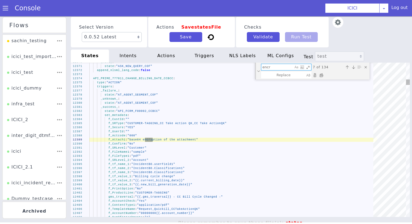
type textarea "encry"
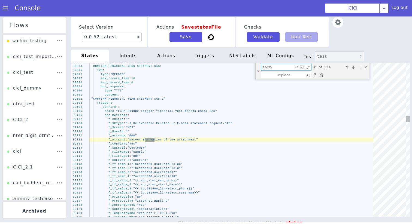
type textarea "f_UserId: "" f_Actcode: "000" f_Attach1: "base64 encryption of the attachment" …"
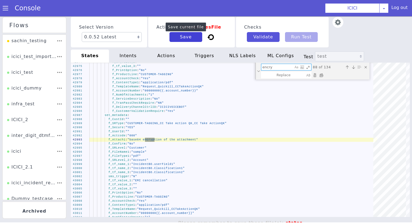
type textarea "encry"
click at [197, 40] on button "Save" at bounding box center [186, 37] width 33 height 10
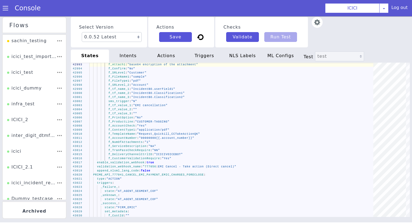
click at [136, 55] on div "intents" at bounding box center [128, 56] width 38 height 13
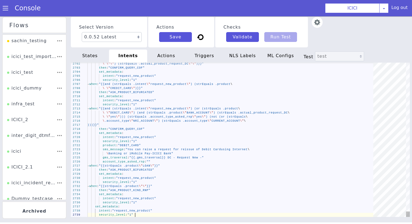
scroll to position [0, 47]
click at [153, 105] on div "security_level : "1"" at bounding box center [233, 105] width 290 height 4
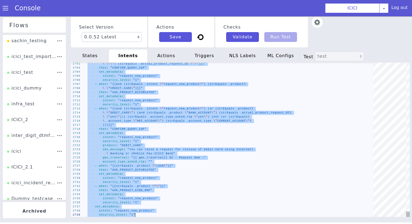
paste textarea "Editor content;Press Alt+F1 for Accessibility Options."
type textarea "security_level: "1" - when: "{{strEquals .product \"\"}}" then: "ASK_PRODUCT_KI…"
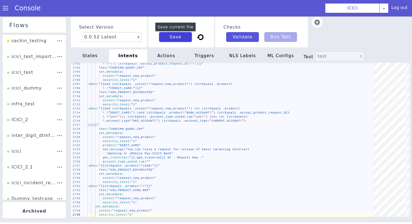
click at [181, 39] on button "Save" at bounding box center [175, 37] width 33 height 10
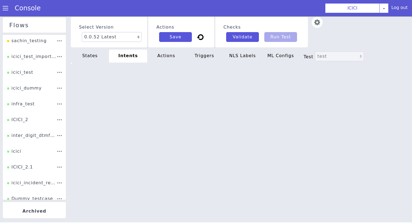
scroll to position [0, 0]
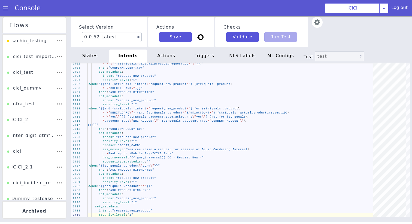
click at [177, 52] on div "actions" at bounding box center [166, 56] width 38 height 13
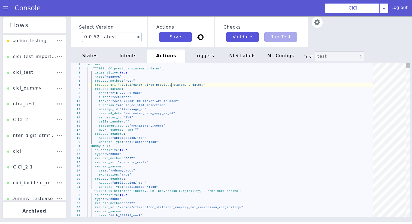
click at [172, 84] on span ""/icici/external/cc_previous_statement_dates/"" at bounding box center [162, 85] width 88 height 3
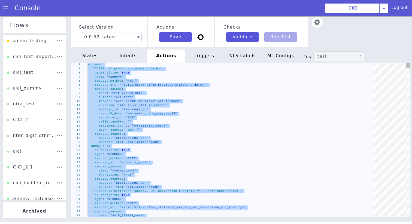
paste textarea "Editor content;Press Alt+F1 for Accessibility Options."
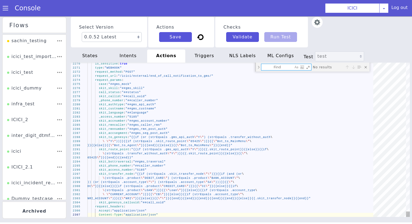
type textarea "actions: '777030: CC previous statement Dates': is_sensitive: true type: "WEBHO…"
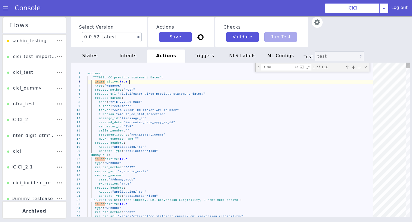
drag, startPoint x: 133, startPoint y: 83, endPoint x: 57, endPoint y: 83, distance: 75.8
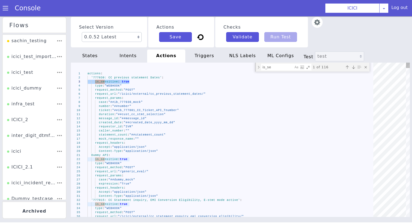
click at [281, 71] on div "is_se is_se 1 of 116" at bounding box center [312, 67] width 114 height 9
click at [280, 69] on textarea "is_se" at bounding box center [277, 67] width 32 height 6
paste textarea "is_sensitive: tru"
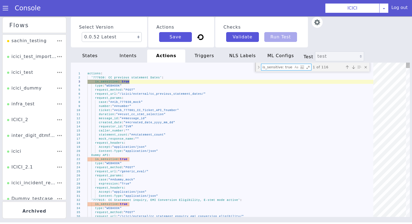
type textarea "is_sensitive: true"
click at [259, 68] on div "Toggle Replace mode" at bounding box center [258, 67] width 5 height 9
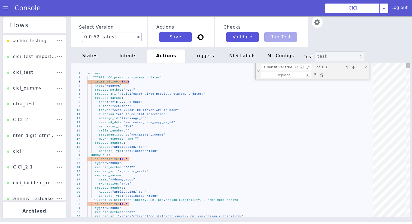
click at [321, 74] on div "Replace All (⌘Enter)" at bounding box center [321, 75] width 5 height 5
type textarea "actions: '777030: CC previous statement Dates': type: "WEBHOOK" request_method:…"
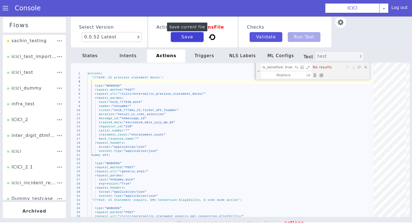
click at [192, 36] on button "Save" at bounding box center [209, 35] width 34 height 18
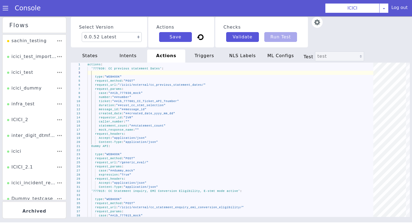
click at [202, 53] on div "triggers" at bounding box center [204, 56] width 38 height 13
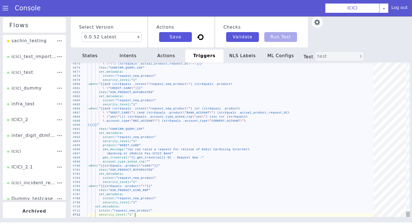
click at [189, 101] on div "intent : "request_new_product"" at bounding box center [233, 101] width 290 height 4
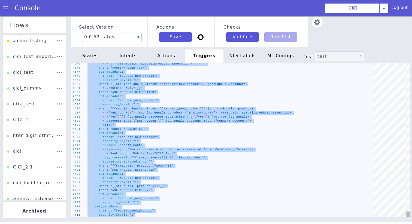
paste textarea "Editor content;Press Alt+F1 for Accessibility Options."
type textarea "intent: "request_new_product" security_level: "1""
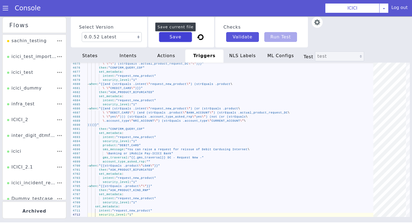
click at [184, 38] on button "Save" at bounding box center [175, 37] width 33 height 10
click at [242, 51] on div "NLS Labels" at bounding box center [243, 56] width 38 height 13
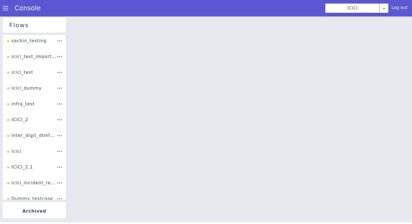
click at [220, 114] on div at bounding box center [241, 120] width 344 height 208
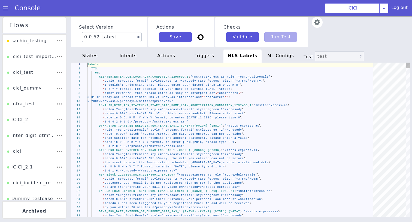
scroll to position [0, 49]
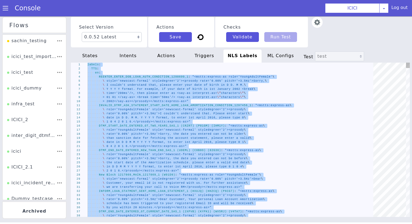
type textarea "Greeting_CONDITION_5203507_5: "<mstts:express-as role='SeniorFemale' style='new…"
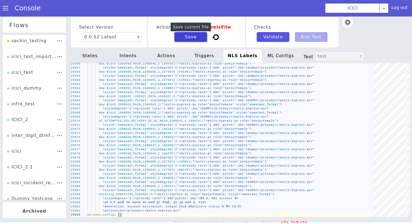
click at [192, 35] on button "Save" at bounding box center [190, 37] width 33 height 10
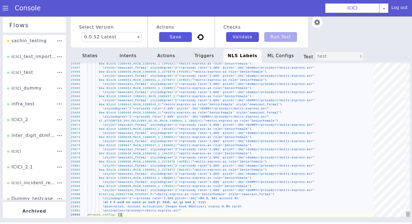
scroll to position [0, 34]
click at [5, 11] on span at bounding box center [5, 7] width 5 height 5
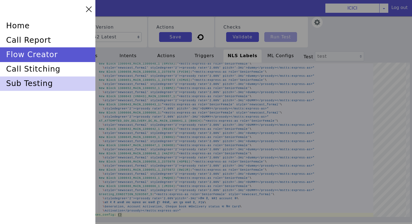
click at [42, 88] on div "sub testing" at bounding box center [47, 84] width 95 height 14
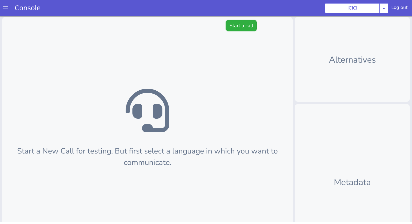
click at [252, 25] on button "Start a call" at bounding box center [241, 25] width 31 height 11
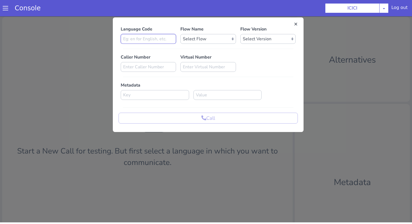
click at [156, 35] on input at bounding box center [148, 39] width 55 height 10
type input "en"
click at [214, 37] on select "Select Flow sachin_testing icici_test_import_1 icici_test icici_dummy infra_tes…" at bounding box center [207, 39] width 55 height 10
select select "b03a4faf-32c3-4c7e-b817-7f3662e43ade"
click at [269, 38] on select "Select Version 0.0.52 0.0.51 0.0.50 0.0.49 0.0.48 0.0.47 0.0.46 0.0.45 0.0.44 0…" at bounding box center [267, 39] width 55 height 10
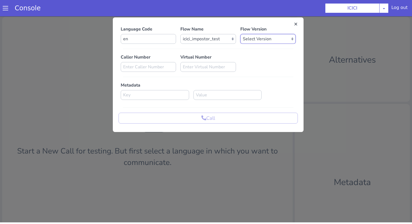
select select "0.0.51"
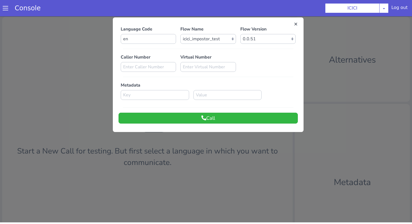
click at [260, 45] on div "Language Code en Flow Name Select Flow sachin_testing icici_test_import_1 icici…" at bounding box center [208, 75] width 179 height 98
click at [260, 41] on select "Select Version 0.0.52 0.0.51 0.0.50 0.0.49 0.0.48 0.0.47 0.0.46 0.0.45 0.0.44 0…" at bounding box center [267, 39] width 55 height 10
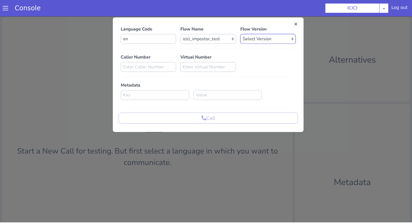
click at [258, 38] on select "Select Version 0.0.52 0.0.51 0.0.50 0.0.49 0.0.48 0.0.47 0.0.46 0.0.45 0.0.44 0…" at bounding box center [267, 39] width 55 height 10
select select "0.0.52"
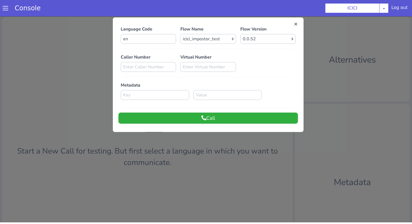
click at [238, 117] on button "Call" at bounding box center [208, 118] width 179 height 11
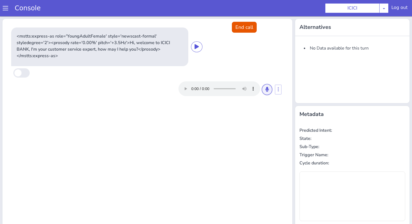
click at [264, 92] on button at bounding box center [267, 89] width 10 height 11
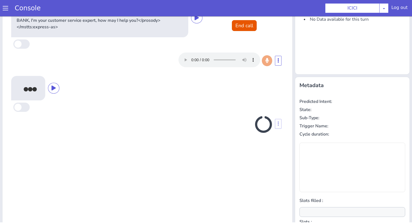
scroll to position [54, 0]
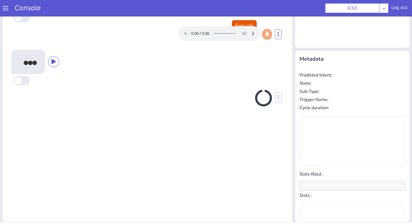
type input "null"
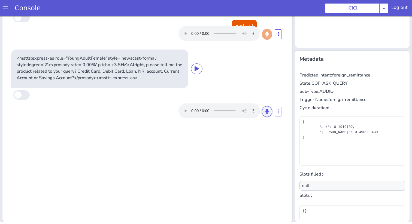
click at [263, 111] on button at bounding box center [267, 111] width 10 height 11
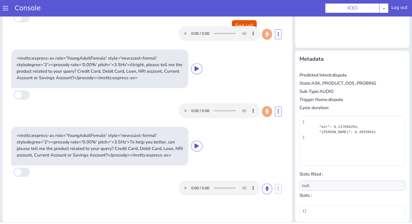
click at [266, 201] on div "<mstts:express-as role='YoungAdultFemale' style='newscast-formal' styledegree='…" at bounding box center [148, 85] width 286 height 239
click at [266, 191] on button at bounding box center [267, 189] width 10 height 11
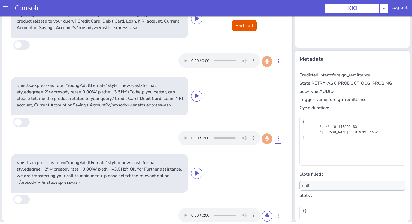
scroll to position [0, 0]
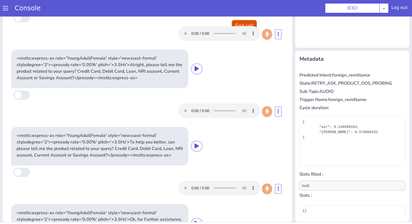
click at [247, 24] on button "End call" at bounding box center [244, 25] width 25 height 11
